Goal: Information Seeking & Learning: Learn about a topic

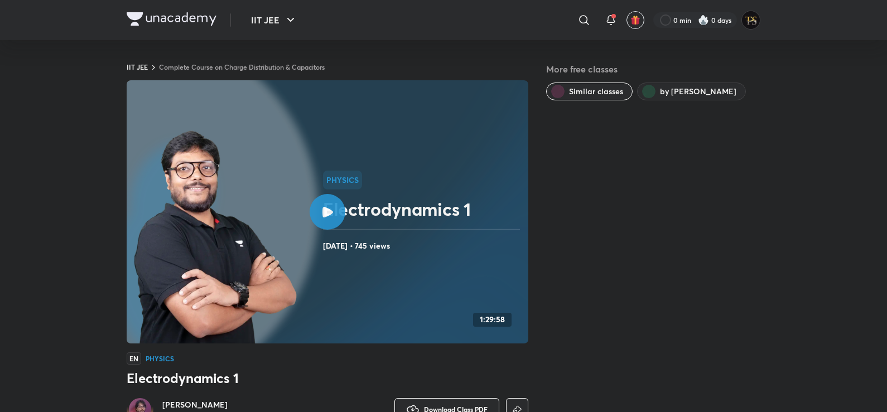
click at [321, 71] on link "Complete Course on Charge Distribution & Capacitors" at bounding box center [242, 66] width 166 height 9
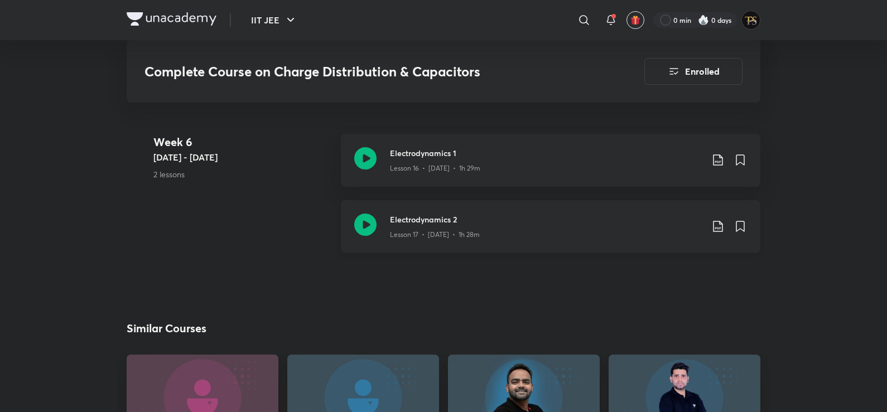
scroll to position [1969, 0]
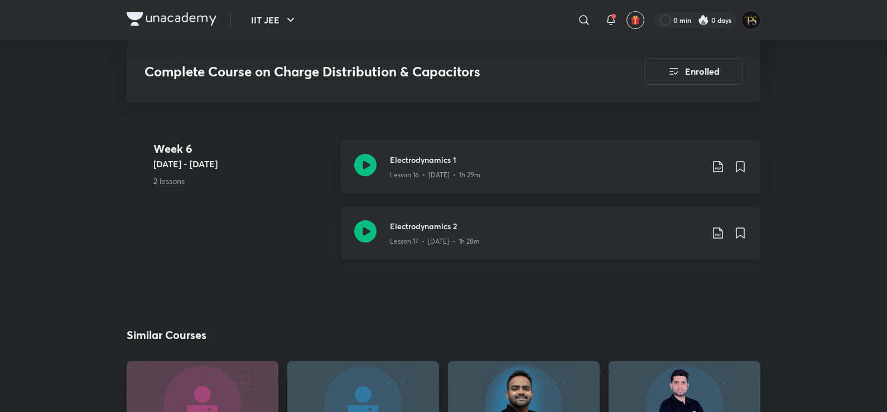
click at [430, 252] on div "Electrodynamics 2 Lesson 17 • [DATE] • 1h 28m" at bounding box center [551, 233] width 420 height 53
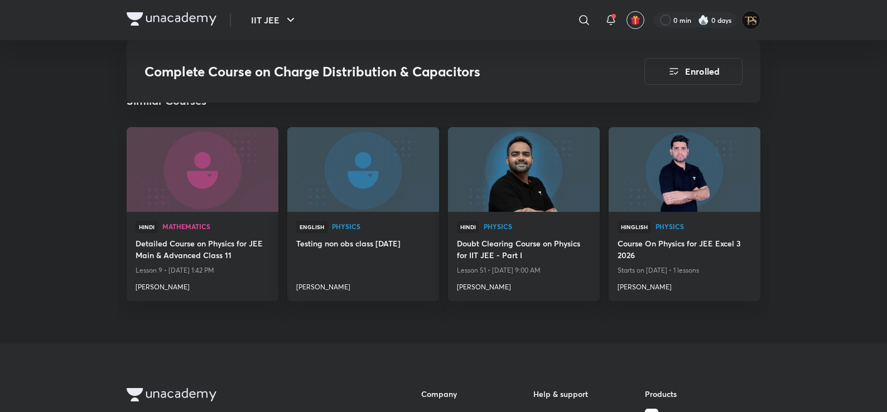
scroll to position [2148, 0]
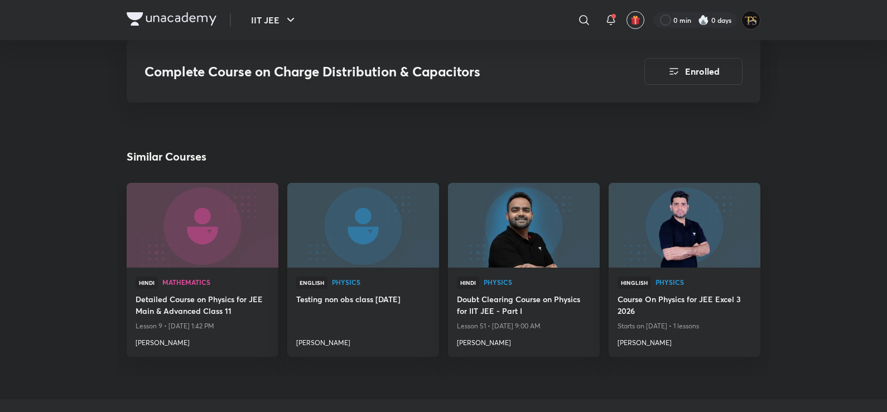
scroll to position [1969, 0]
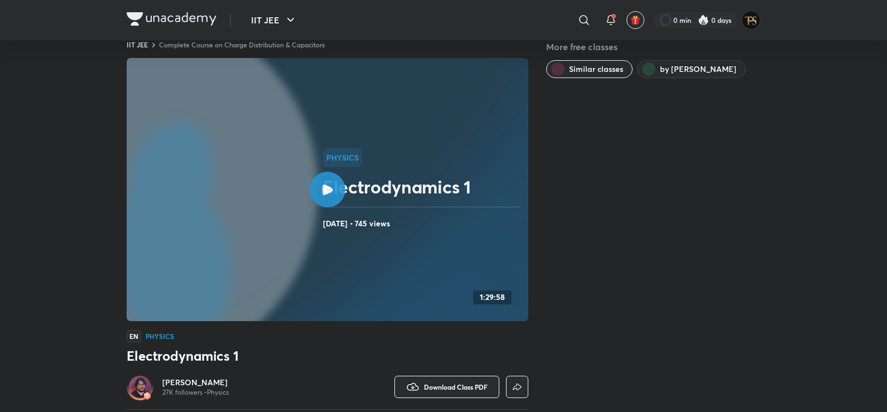
scroll to position [56, 0]
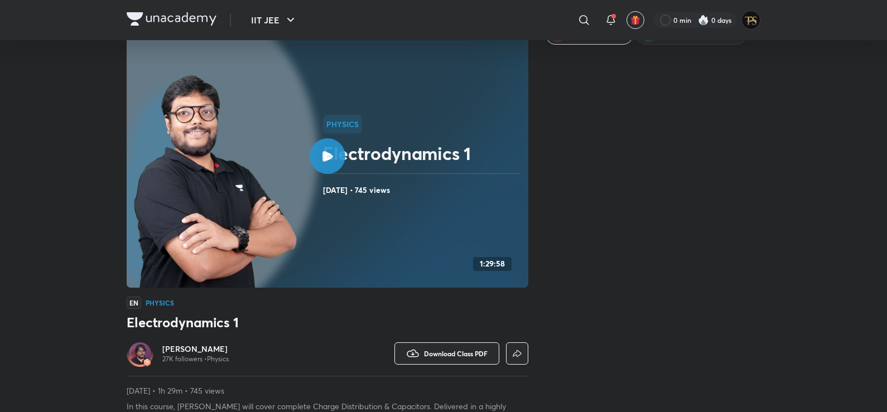
click at [179, 345] on h6 "[PERSON_NAME]" at bounding box center [195, 349] width 66 height 11
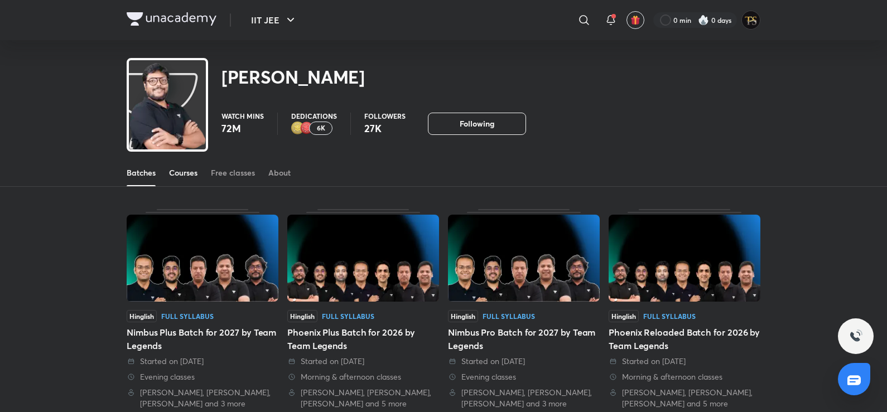
click at [176, 166] on link "Courses" at bounding box center [183, 173] width 28 height 27
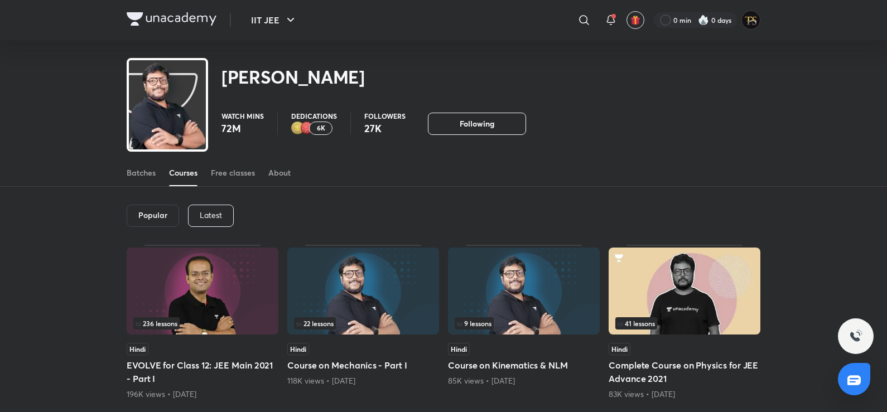
click at [202, 211] on p "Latest" at bounding box center [211, 215] width 22 height 9
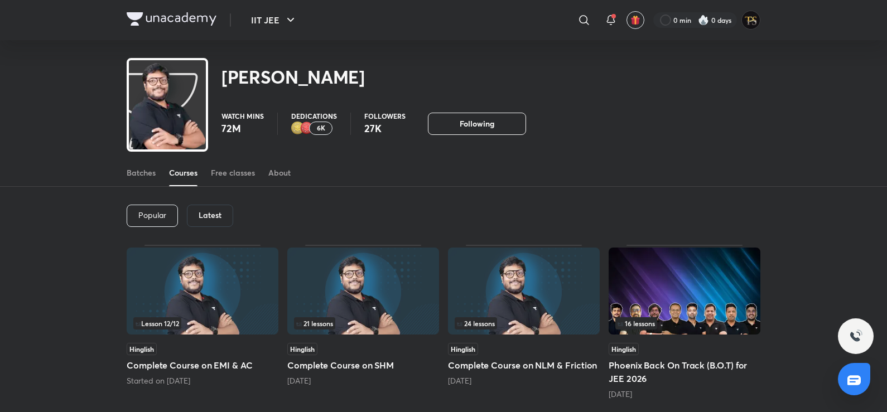
click at [166, 211] on p "Popular" at bounding box center [152, 215] width 28 height 9
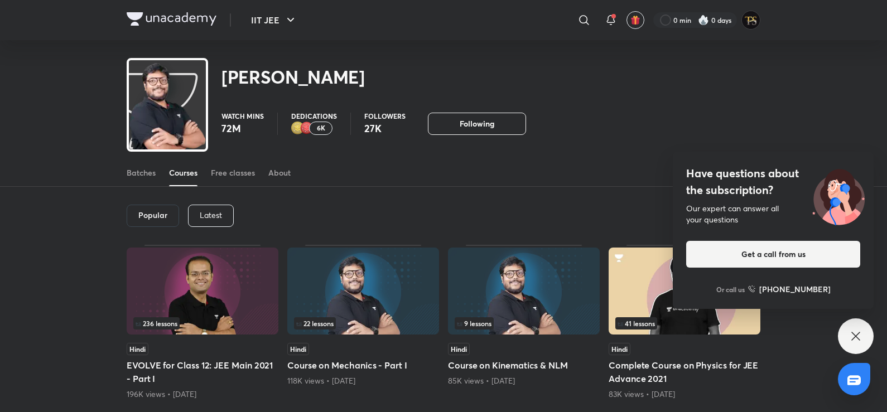
click at [208, 211] on p "Latest" at bounding box center [211, 215] width 22 height 9
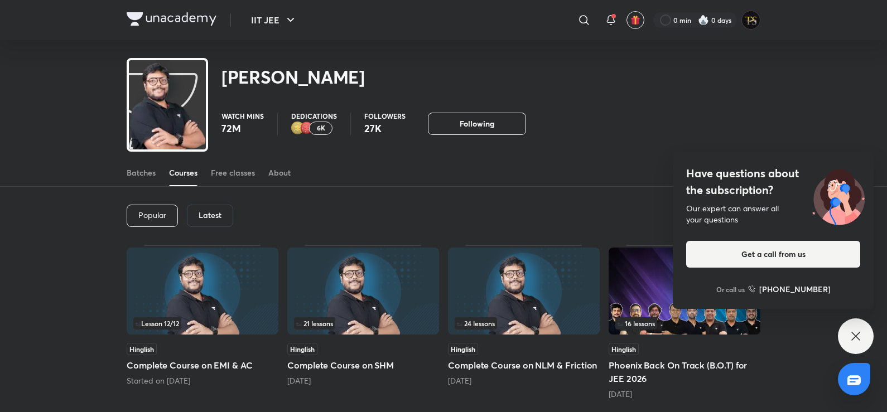
click at [851, 333] on icon at bounding box center [855, 336] width 13 height 13
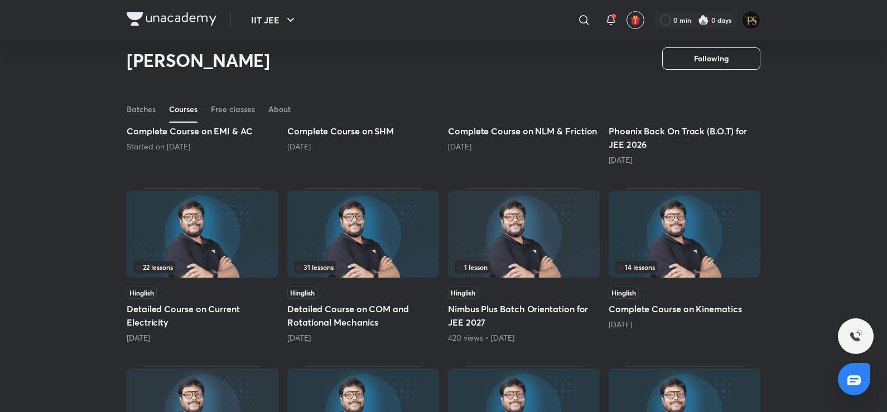
scroll to position [216, 0]
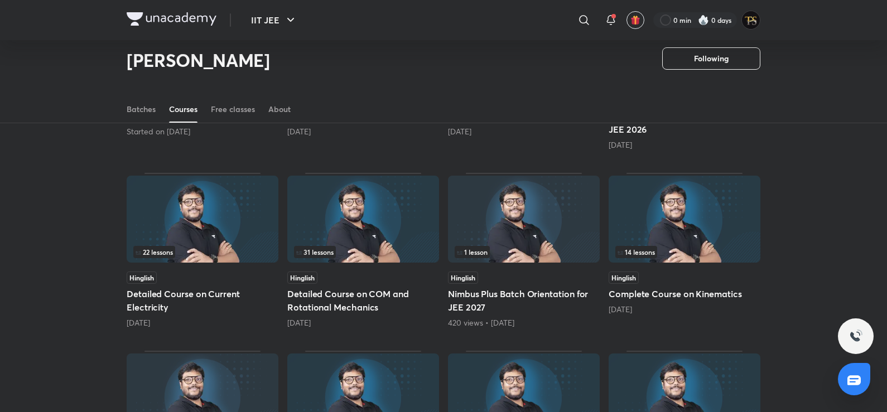
click at [229, 229] on img at bounding box center [203, 219] width 152 height 87
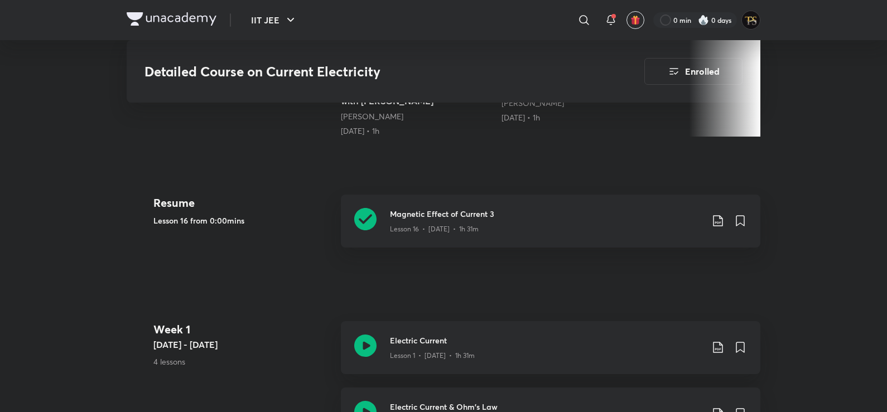
scroll to position [502, 0]
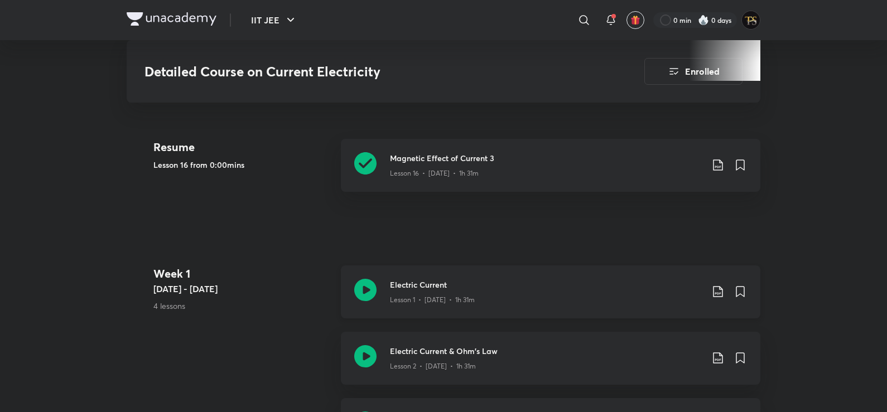
click at [444, 278] on div "Electric Current Lesson 1 • Jun 23 • 1h 31m" at bounding box center [551, 292] width 420 height 53
